Goal: Task Accomplishment & Management: Complete application form

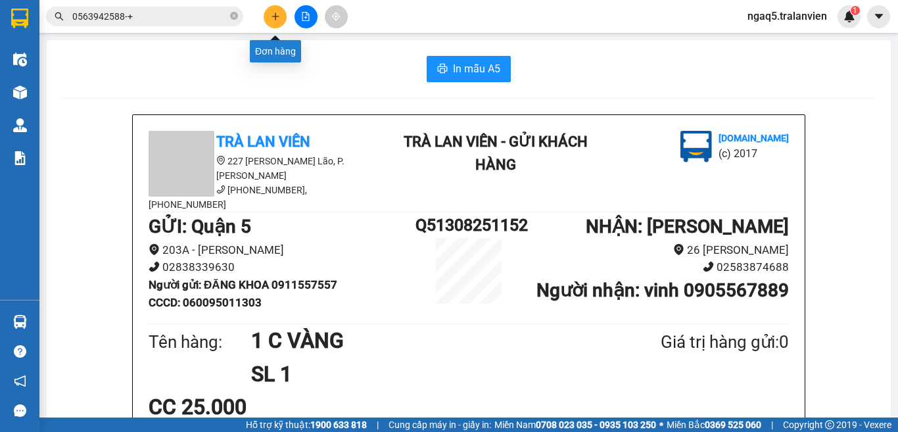
click at [272, 12] on icon "plus" at bounding box center [275, 16] width 9 height 9
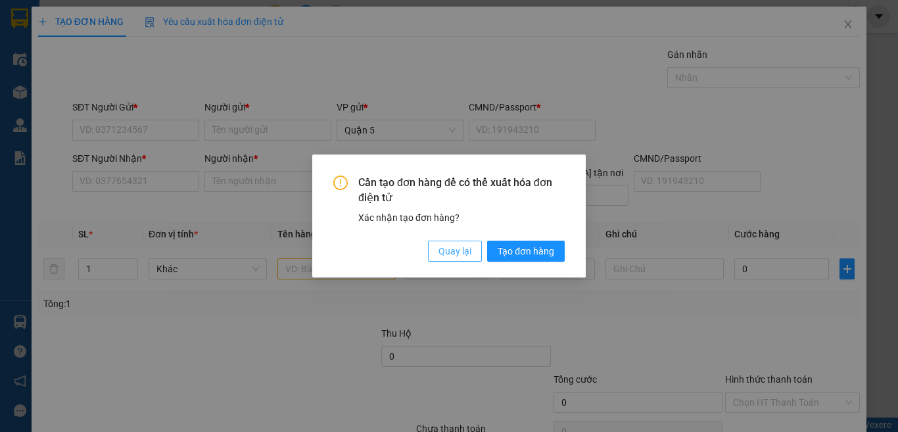
drag, startPoint x: 451, startPoint y: 251, endPoint x: 349, endPoint y: 249, distance: 102.0
click at [448, 248] on span "Quay lại" at bounding box center [455, 251] width 33 height 14
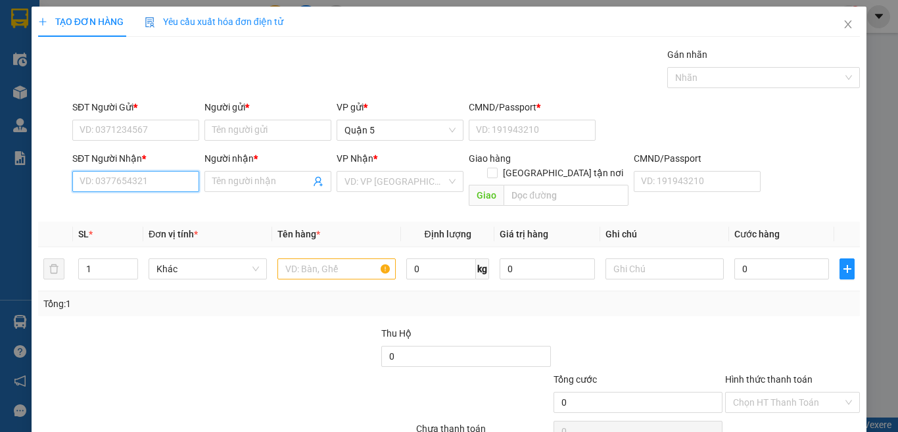
click at [139, 180] on input "SĐT Người Nhận *" at bounding box center [135, 181] width 127 height 21
type input "0903544345"
drag, startPoint x: 169, startPoint y: 181, endPoint x: 164, endPoint y: 191, distance: 11.2
click at [168, 181] on input "0903544345" at bounding box center [135, 181] width 127 height 21
click at [157, 213] on div "0903544345 - quyngf anh" at bounding box center [134, 208] width 109 height 14
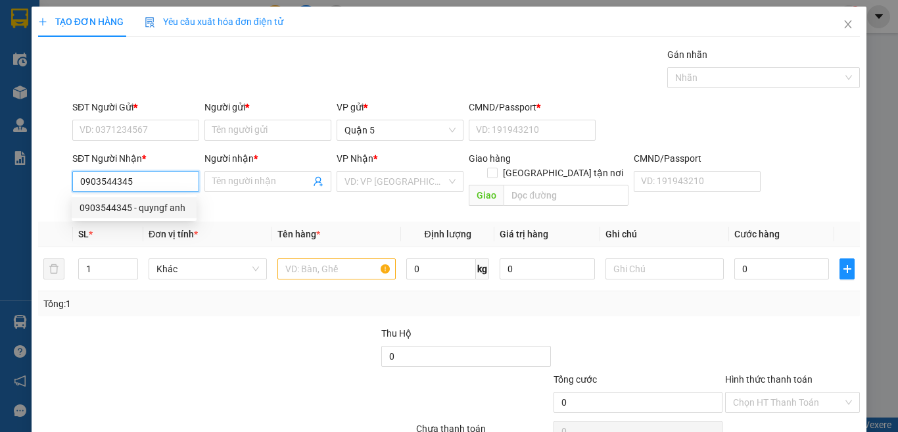
type input "quyngf anh"
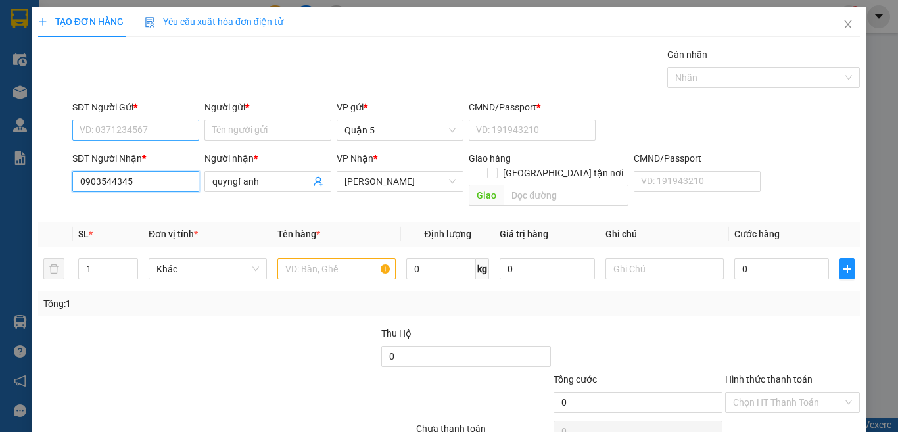
type input "0903544345"
click at [106, 124] on input "SĐT Người Gửi *" at bounding box center [135, 130] width 127 height 21
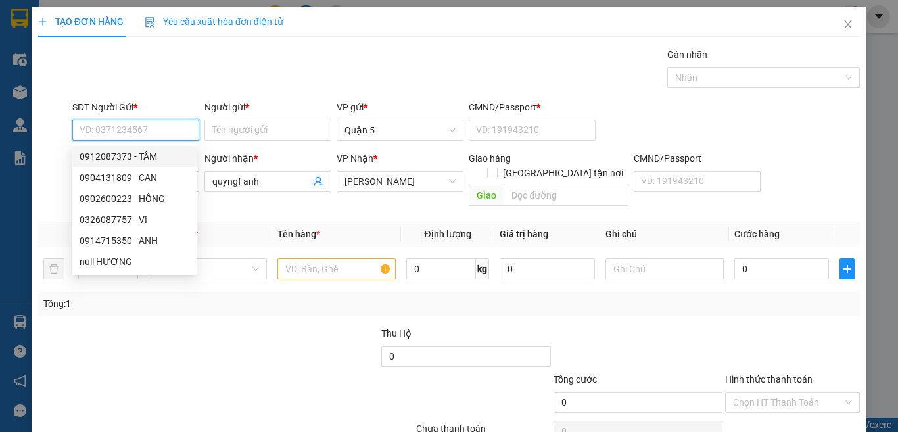
click at [130, 126] on input "SĐT Người Gửi *" at bounding box center [135, 130] width 127 height 21
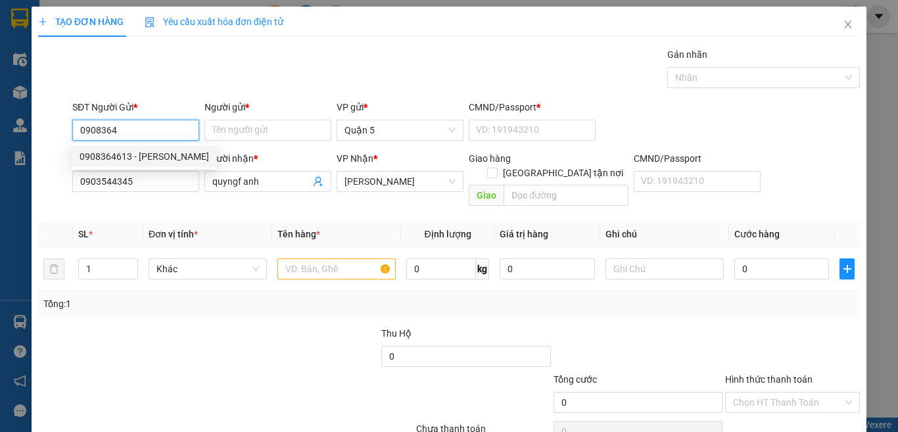
click at [144, 151] on div "0908364613 - [PERSON_NAME]" at bounding box center [145, 156] width 130 height 14
type input "0908364613"
type input "KHÁNH"
type input "079069007907"
type input "0908364613"
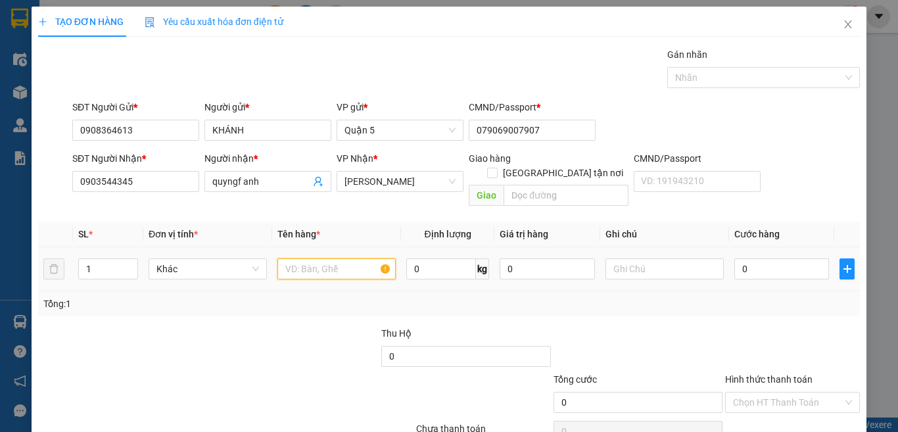
click at [305, 258] on input "text" at bounding box center [337, 268] width 118 height 21
type input "1 C DEN"
click at [735, 258] on input "0" at bounding box center [782, 268] width 95 height 21
type input "5"
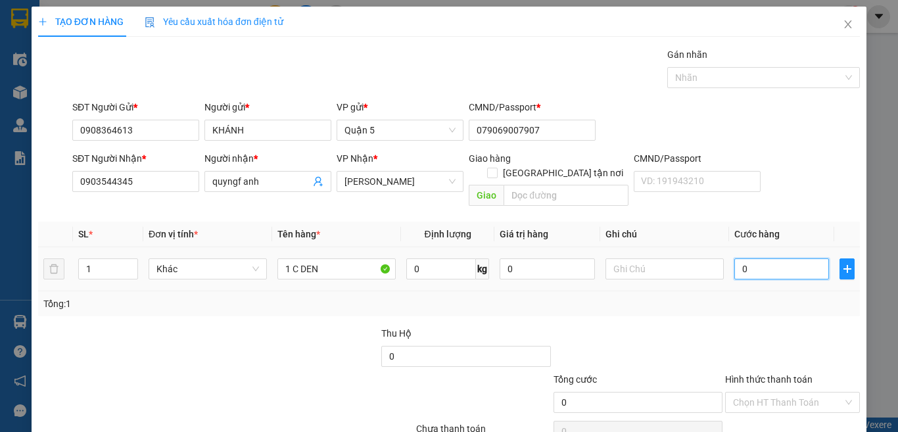
type input "5"
type input "50"
type input "50.000"
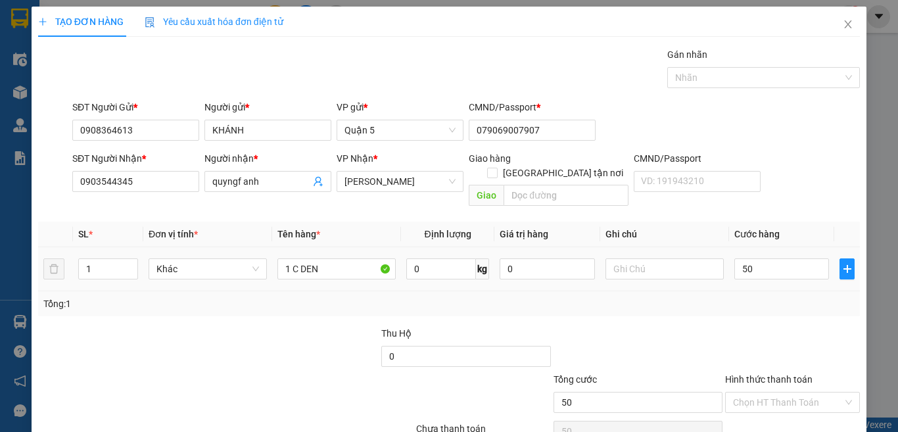
type input "50.000"
click at [810, 247] on td "50.000" at bounding box center [781, 269] width 105 height 44
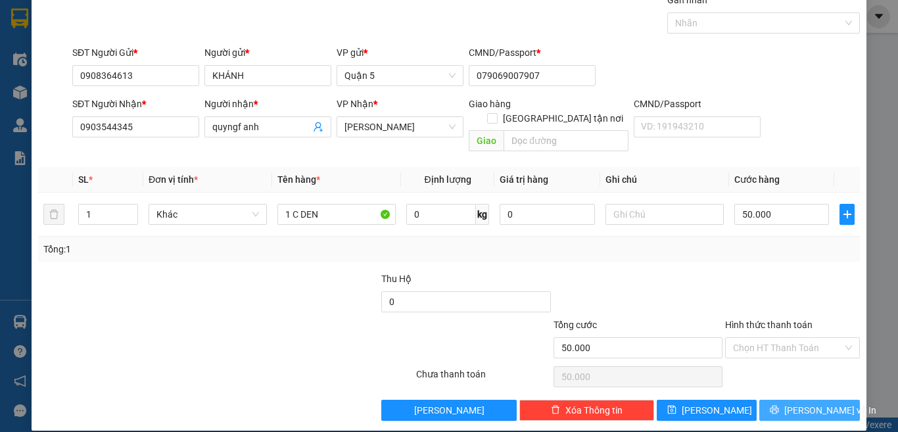
click at [808, 403] on span "[PERSON_NAME] và In" at bounding box center [831, 410] width 92 height 14
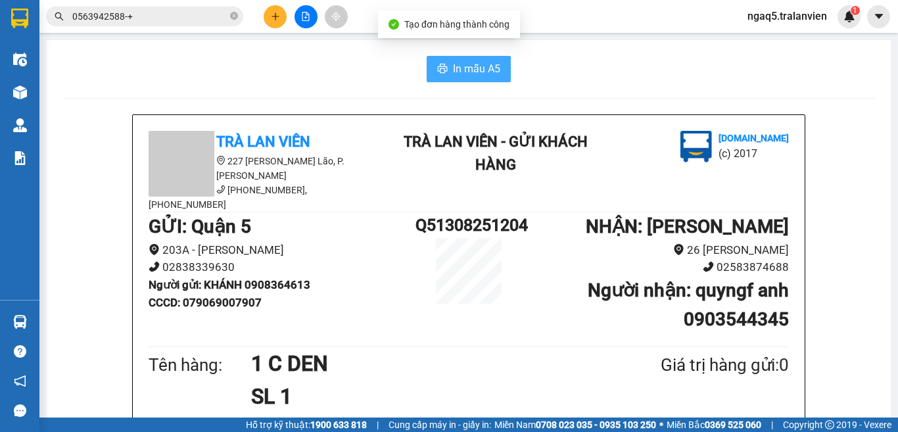
click at [470, 64] on span "In mẫu A5" at bounding box center [476, 69] width 47 height 16
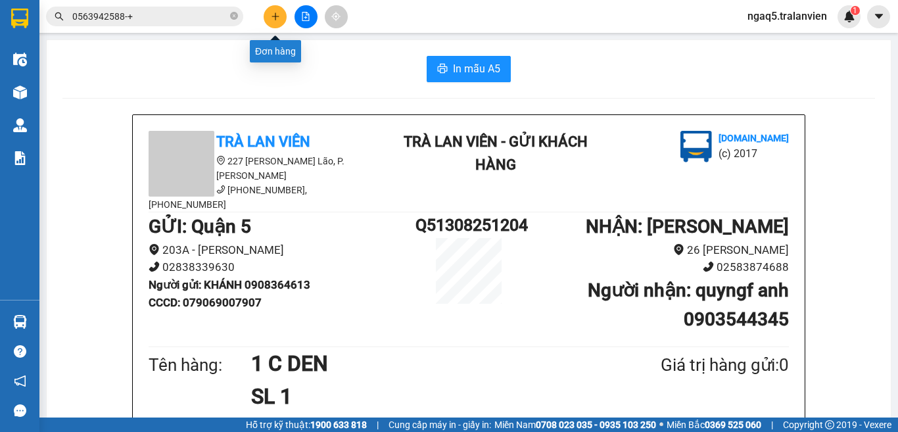
click at [275, 16] on icon "plus" at bounding box center [275, 16] width 7 height 1
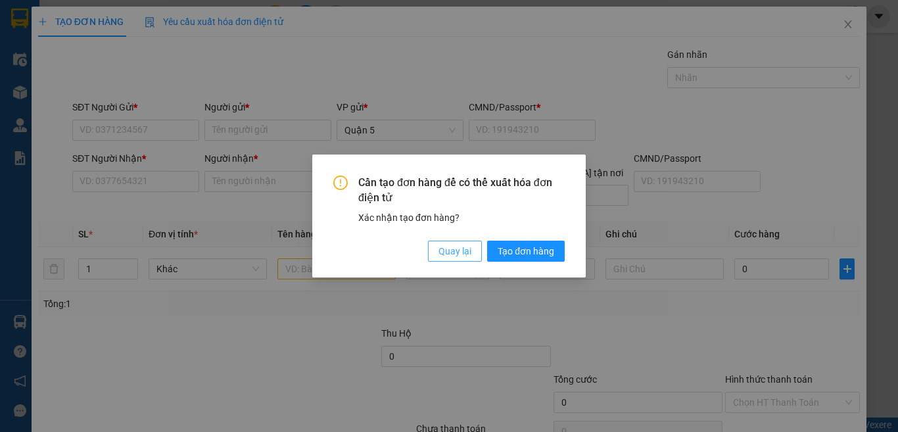
drag, startPoint x: 442, startPoint y: 254, endPoint x: 186, endPoint y: 191, distance: 263.4
click at [442, 253] on span "Quay lại" at bounding box center [455, 251] width 33 height 14
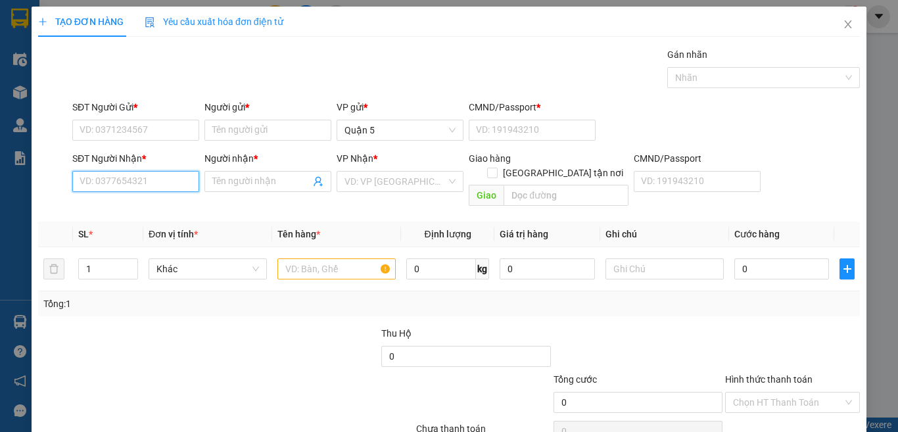
click at [147, 178] on input "SĐT Người Nhận *" at bounding box center [135, 181] width 127 height 21
type input "0968067090"
click at [229, 182] on input "Người nhận *" at bounding box center [261, 181] width 98 height 14
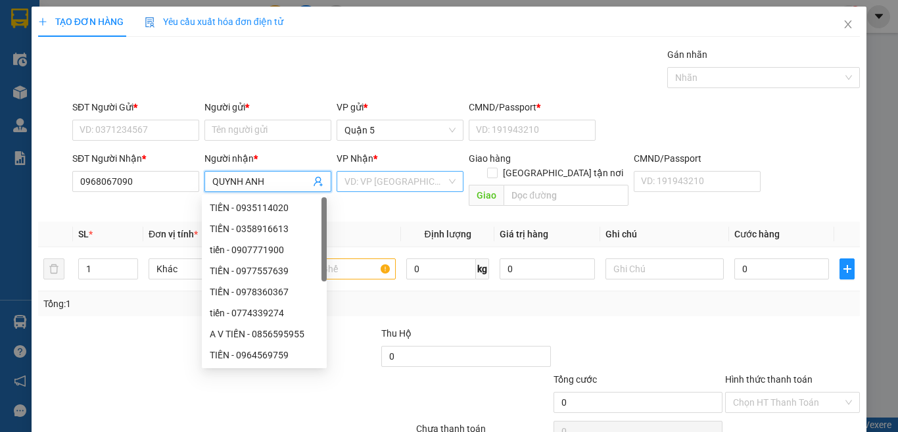
type input "QUYNH ANH"
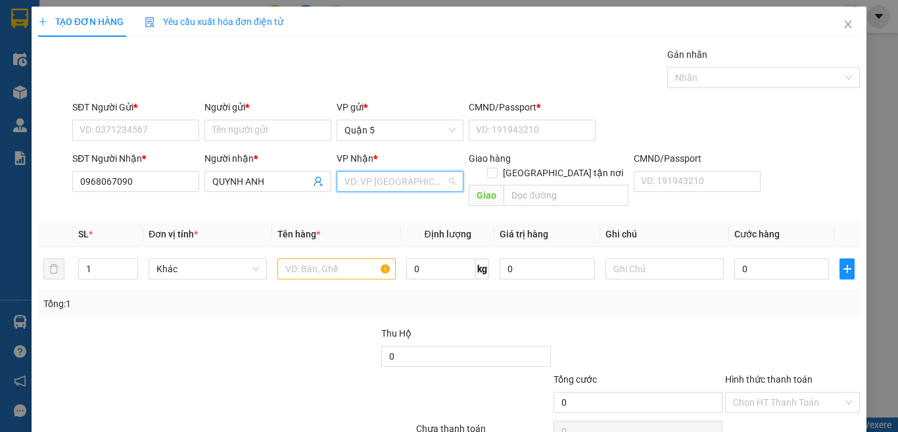
click at [368, 182] on input "search" at bounding box center [396, 182] width 102 height 20
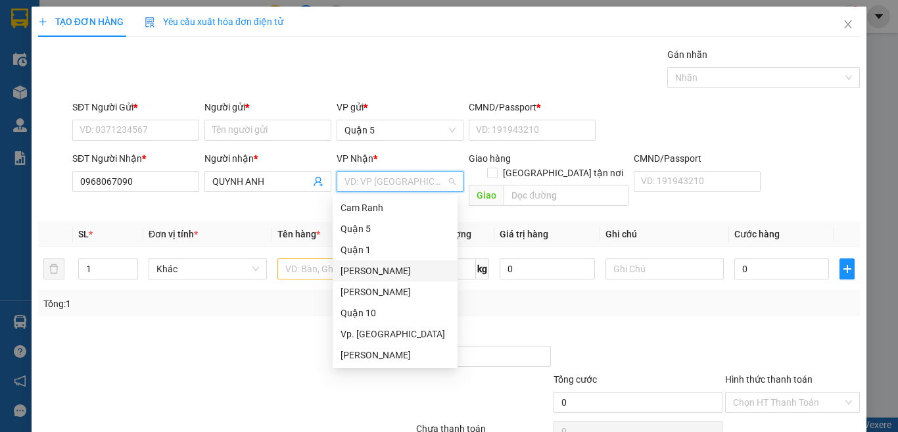
drag, startPoint x: 384, startPoint y: 274, endPoint x: 372, endPoint y: 272, distance: 12.7
click at [384, 273] on div "[PERSON_NAME]" at bounding box center [395, 271] width 109 height 14
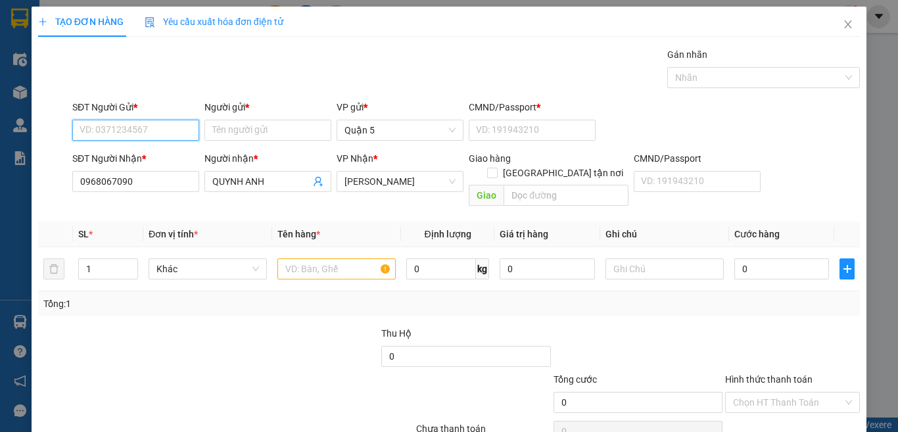
click at [136, 139] on input "SĐT Người Gửi *" at bounding box center [135, 130] width 127 height 21
type input "0773555828"
click at [152, 154] on div "0773555828 - NHÂN" at bounding box center [134, 156] width 109 height 14
type input "NHÂN"
type input "09409300866"
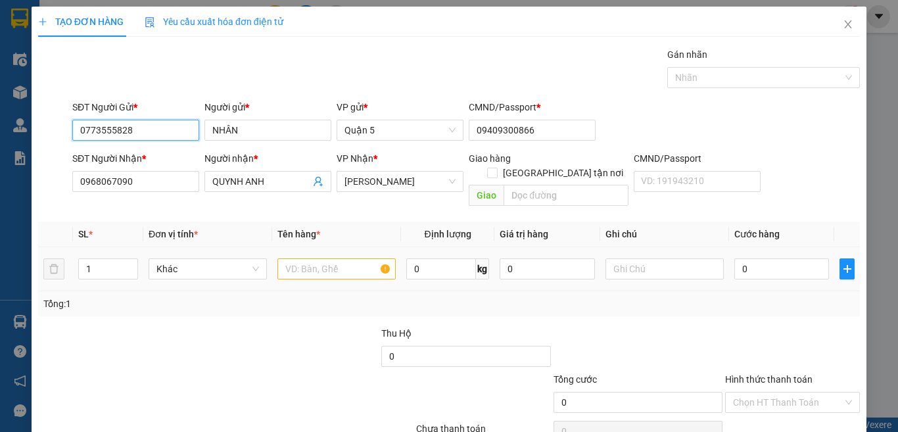
type input "0773555828"
click at [306, 258] on input "text" at bounding box center [337, 268] width 118 height 21
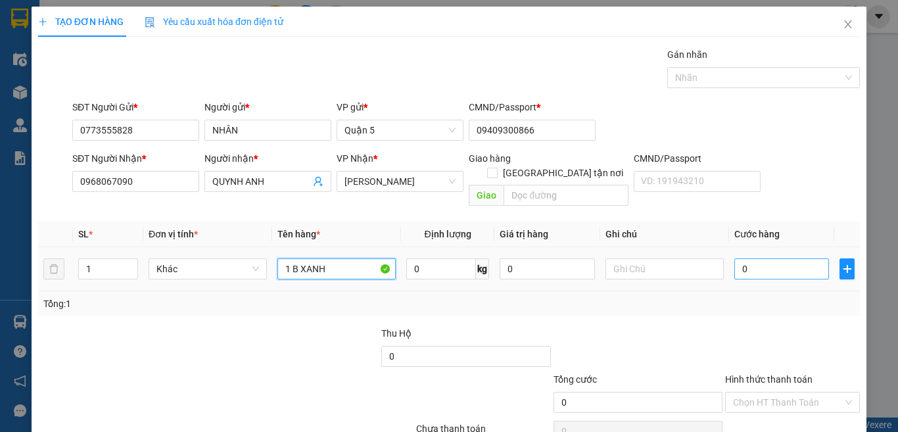
type input "1 B XANH"
type input "6"
type input "60"
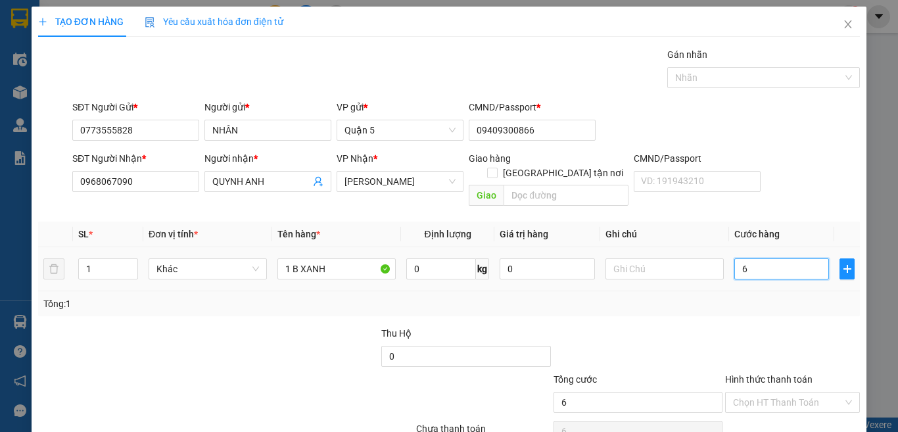
type input "60"
type input "60.000"
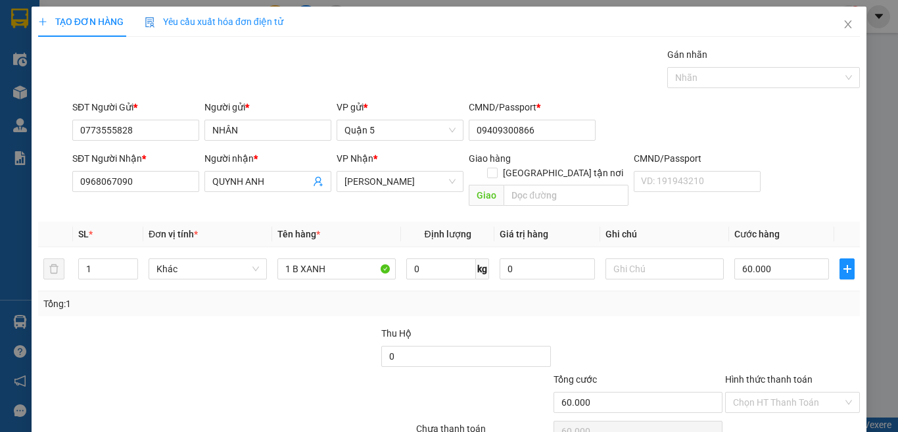
drag, startPoint x: 762, startPoint y: 188, endPoint x: 772, endPoint y: 190, distance: 9.4
click at [768, 185] on div "SĐT Người Nhận * 0968067090 Người nhận * QUYNH ANH VP Nhận * [PERSON_NAME] hàng…" at bounding box center [466, 181] width 793 height 61
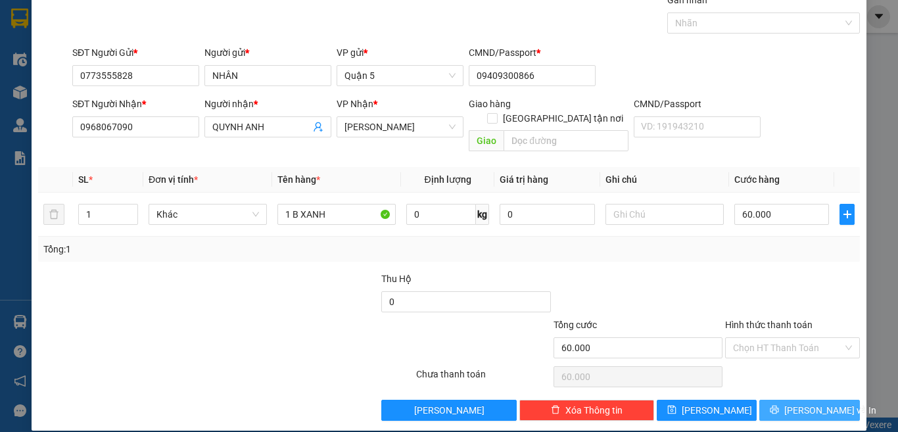
drag, startPoint x: 794, startPoint y: 394, endPoint x: 681, endPoint y: 356, distance: 119.2
click at [794, 403] on span "[PERSON_NAME] và In" at bounding box center [831, 410] width 92 height 14
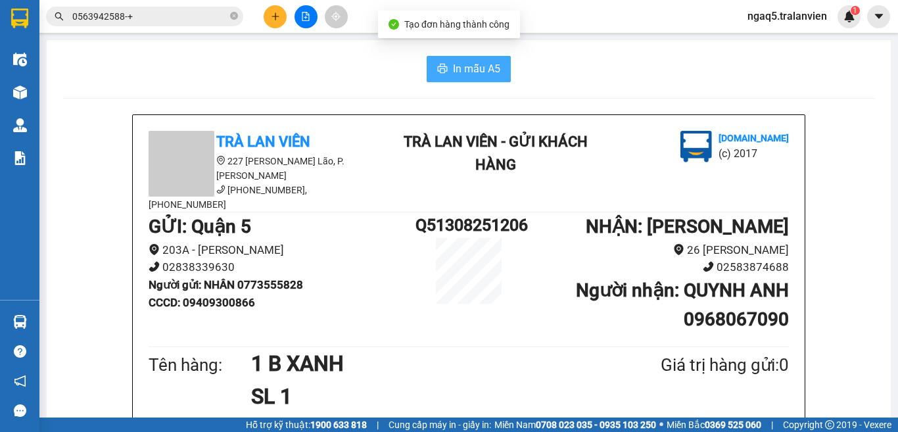
click at [460, 72] on span "In mẫu A5" at bounding box center [476, 69] width 47 height 16
